Goal: Task Accomplishment & Management: Manage account settings

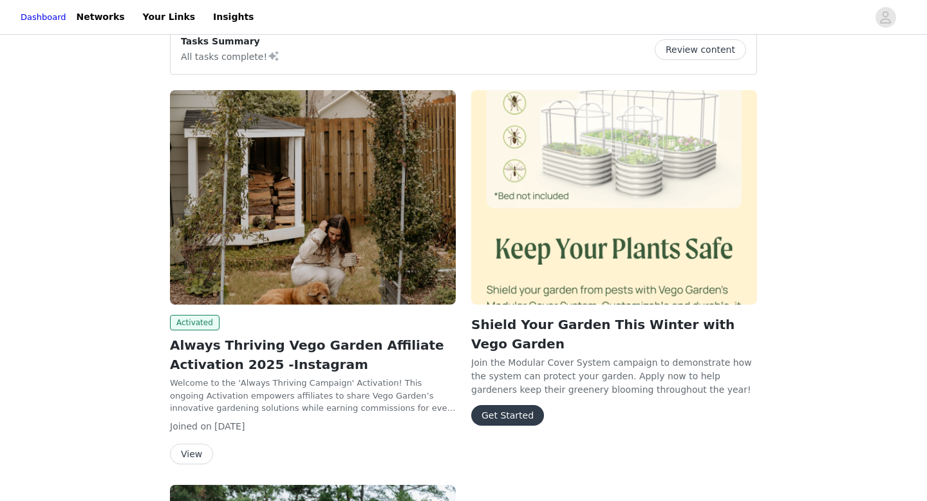
scroll to position [167, 0]
